Goal: Check status: Check status

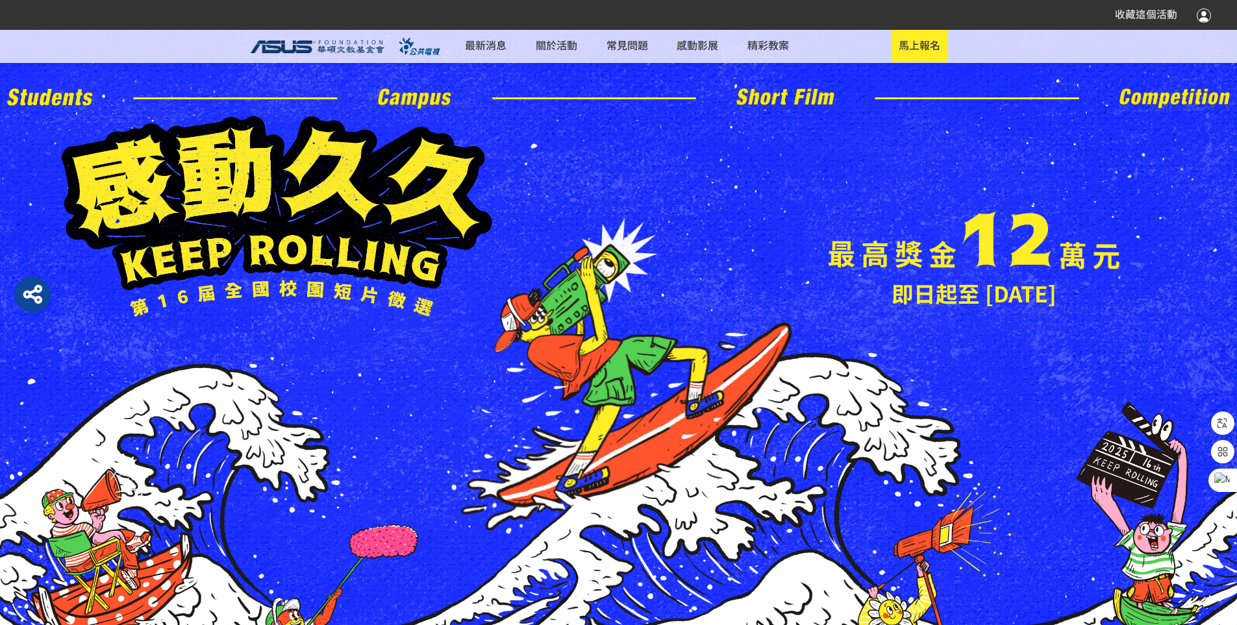
click at [1208, 8] on div at bounding box center [1204, 15] width 14 height 16
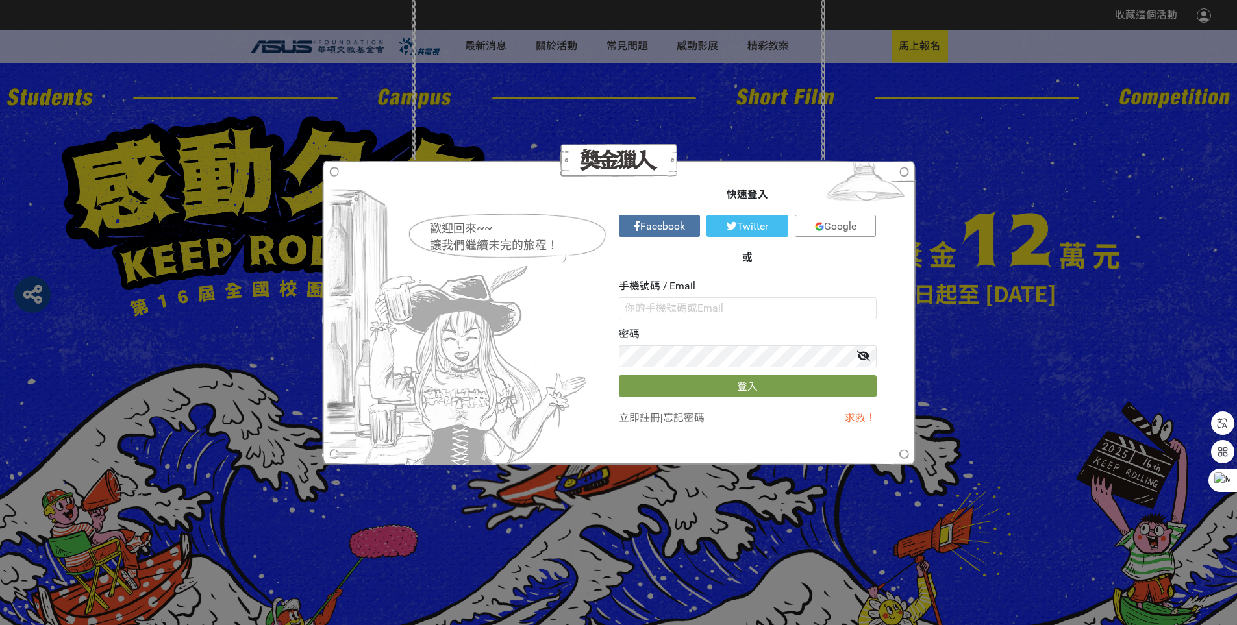
click at [836, 223] on span "Google" at bounding box center [840, 226] width 32 height 12
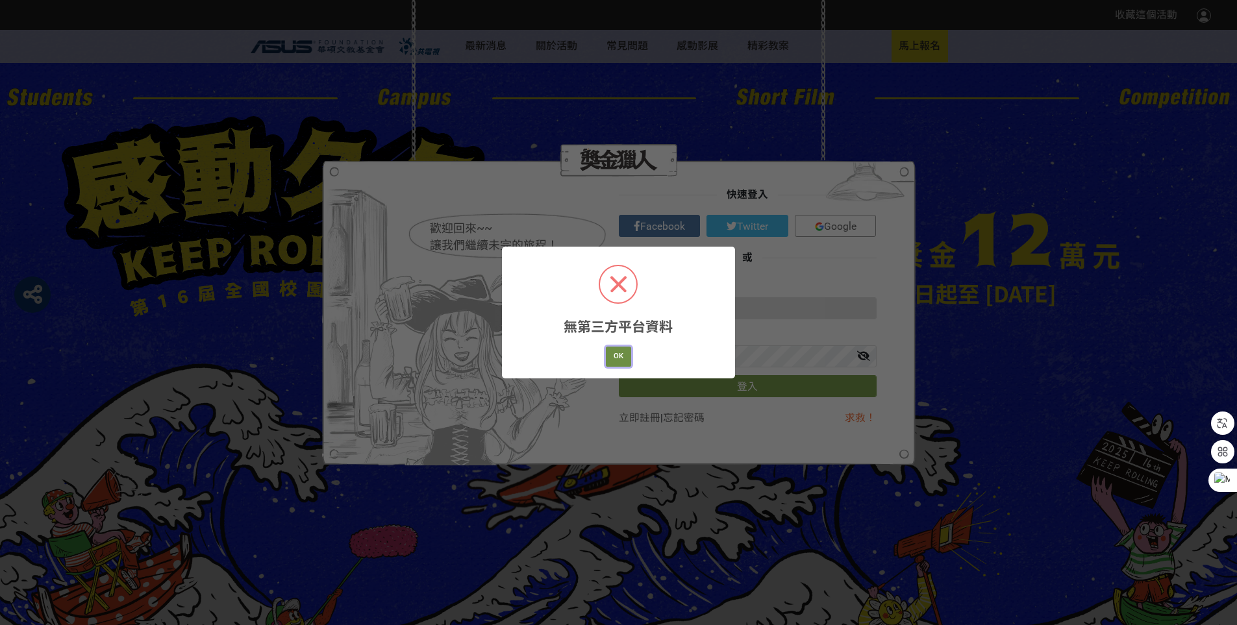
click at [610, 367] on button "OK" at bounding box center [619, 357] width 26 height 20
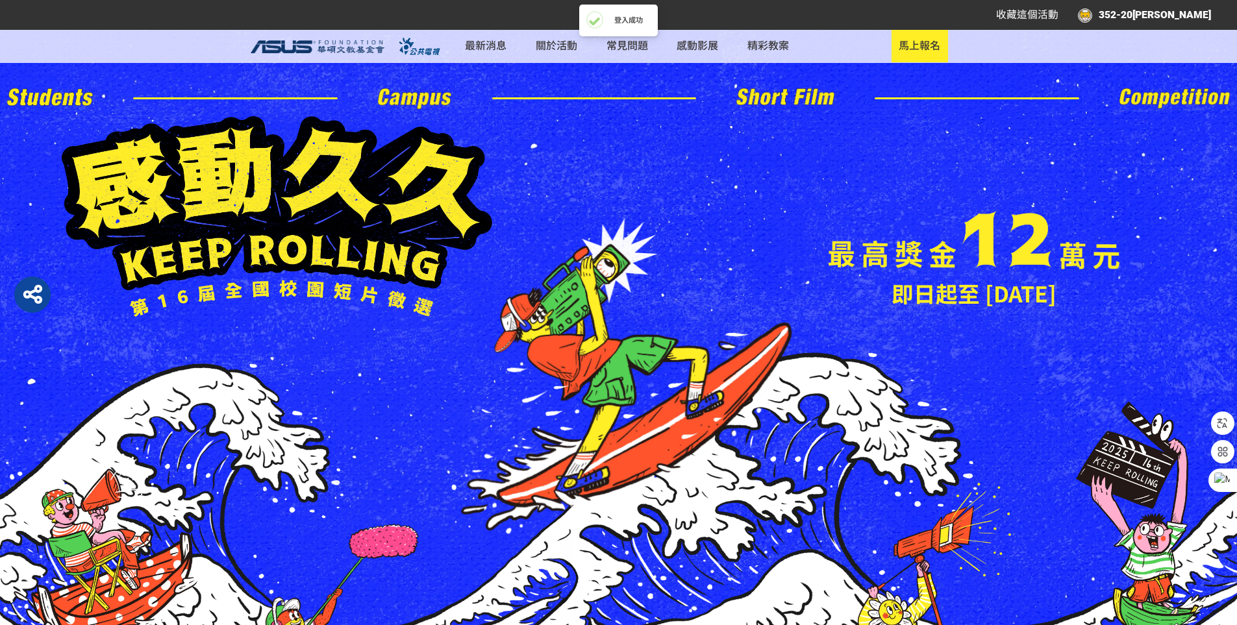
click at [1121, 14] on div "352-20[PERSON_NAME]" at bounding box center [1144, 15] width 133 height 16
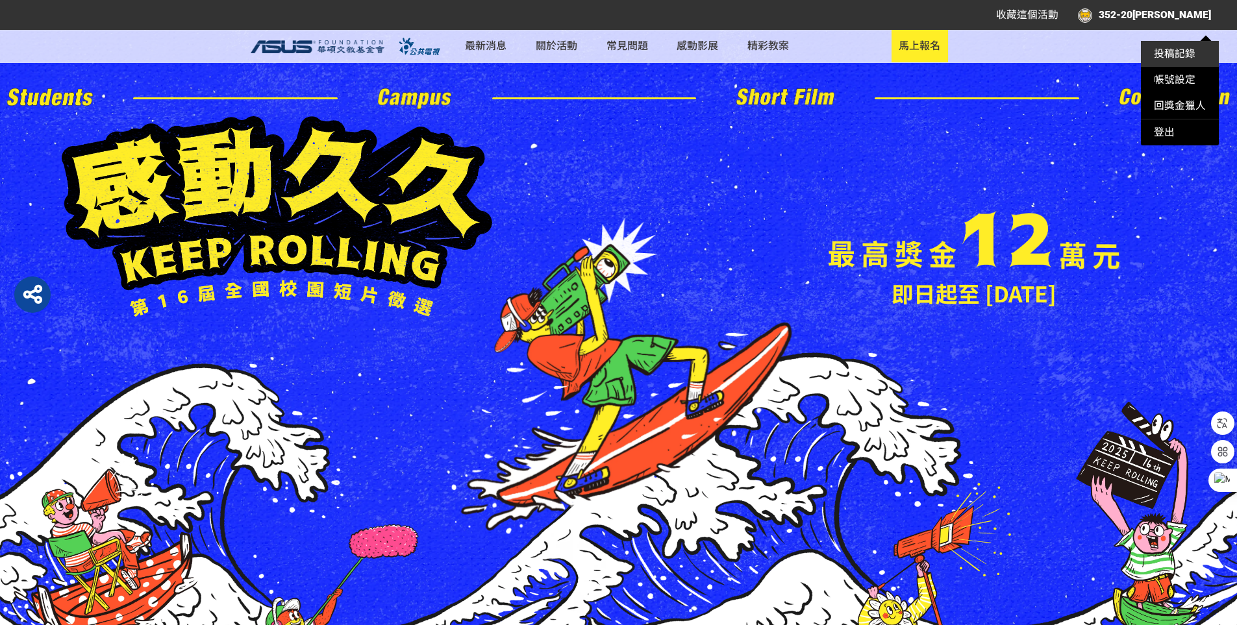
click at [1176, 50] on link "投稿記錄" at bounding box center [1175, 53] width 42 height 12
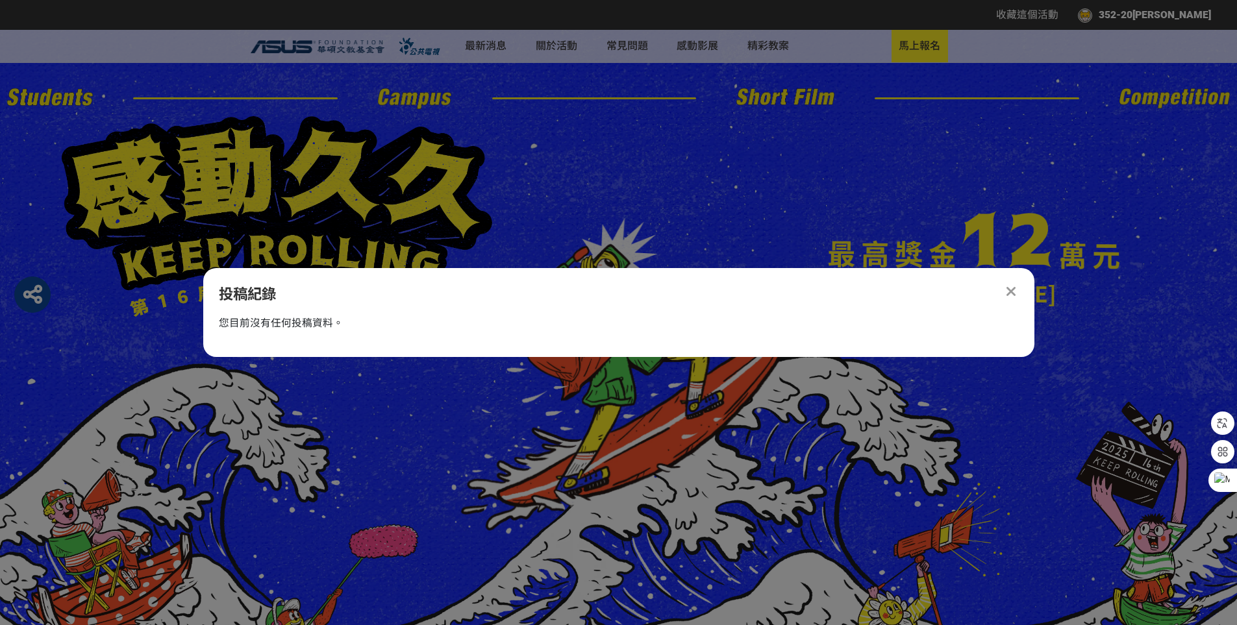
click at [340, 316] on div "投稿紀錄 您目前沒有任何投稿資料。" at bounding box center [618, 313] width 831 height 90
drag, startPoint x: 384, startPoint y: 327, endPoint x: 1000, endPoint y: 191, distance: 630.6
click at [394, 329] on div "您目前沒有任何投稿資料。" at bounding box center [621, 324] width 805 height 16
click at [993, 277] on div "投稿紀錄 您目前沒有任何投稿資料。" at bounding box center [618, 313] width 831 height 90
click at [1026, 293] on div "投稿紀錄" at bounding box center [618, 295] width 831 height 22
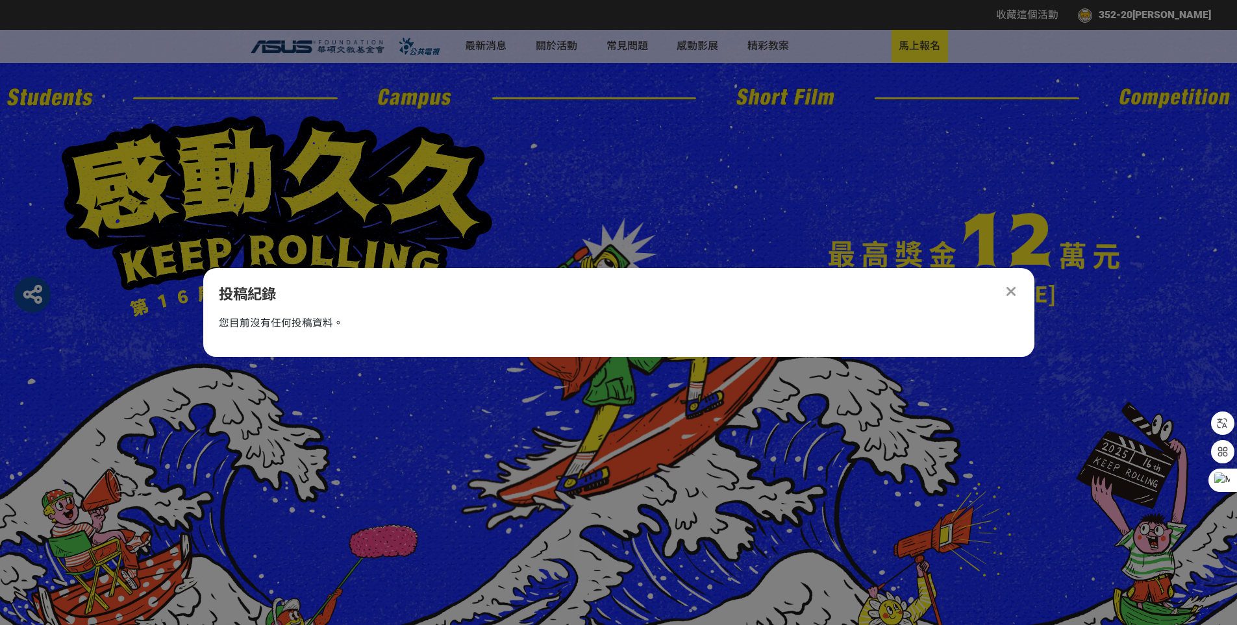
click at [1012, 300] on div "投稿紀錄" at bounding box center [619, 295] width 800 height 22
click at [1012, 294] on icon at bounding box center [1011, 291] width 9 height 14
